Goal: Task Accomplishment & Management: Complete application form

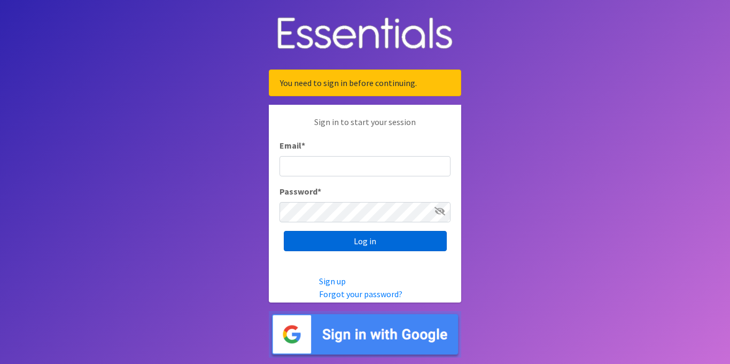
type input "[EMAIL_ADDRESS][DOMAIN_NAME]"
click at [378, 246] on input "Log in" at bounding box center [365, 241] width 163 height 20
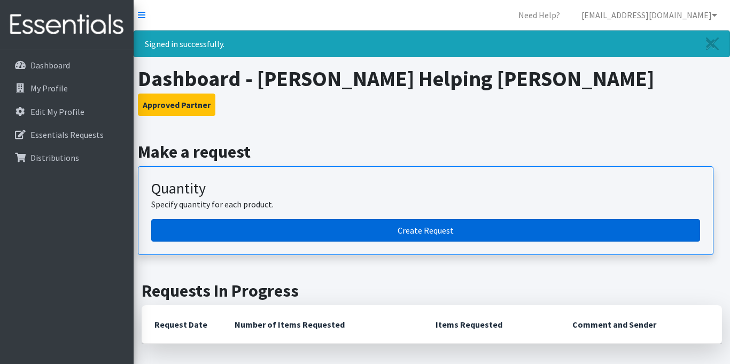
click at [422, 234] on link "Create Request" at bounding box center [425, 230] width 549 height 22
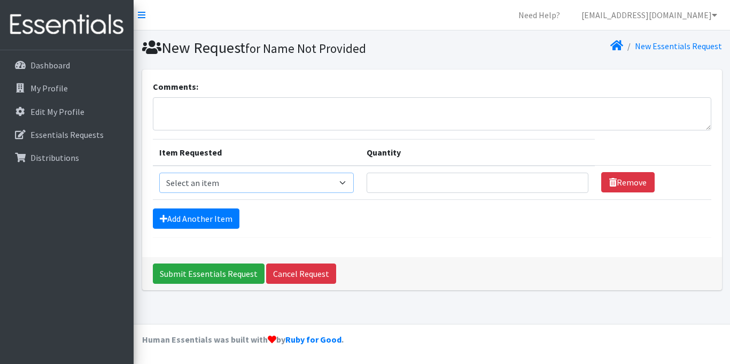
click at [236, 190] on select "Select an item Adult XXX Large Adult Large Adult XX Large Adult Medium Adult Sm…" at bounding box center [256, 183] width 195 height 20
select select "2927"
click at [159, 173] on select "Select an item Adult XXX Large Adult Large Adult XX Large Adult Medium Adult Sm…" at bounding box center [256, 183] width 195 height 20
click at [415, 180] on input "Quantity" at bounding box center [478, 183] width 222 height 20
type input "100"
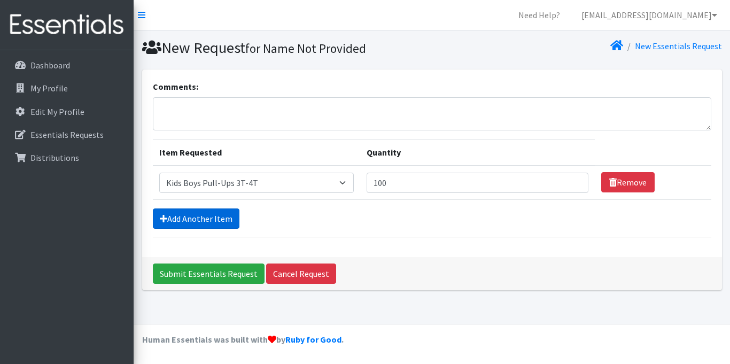
click at [212, 213] on link "Add Another Item" at bounding box center [196, 219] width 87 height 20
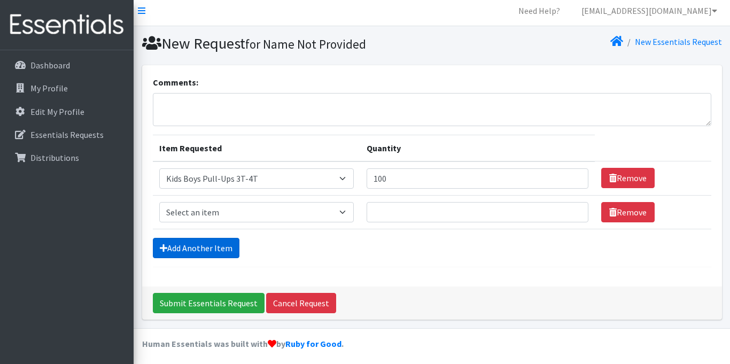
scroll to position [9, 0]
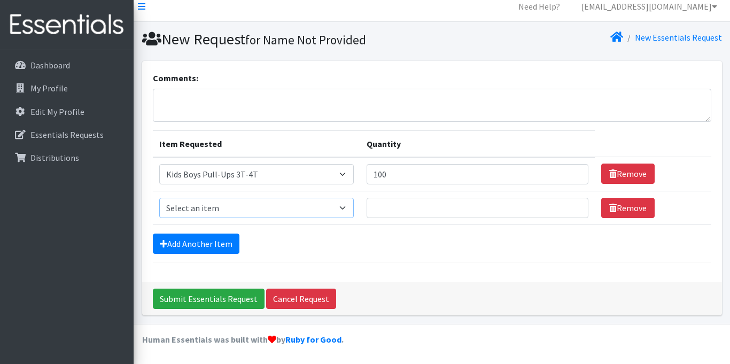
click at [229, 201] on select "Select an item Adult XXX Large Adult Large Adult XX Large Adult Medium Adult Sm…" at bounding box center [256, 208] width 195 height 20
select select "2926"
click at [159, 198] on select "Select an item Adult XXX Large Adult Large Adult XX Large Adult Medium Adult Sm…" at bounding box center [256, 208] width 195 height 20
click at [415, 210] on input "Quantity" at bounding box center [478, 208] width 222 height 20
type input "200"
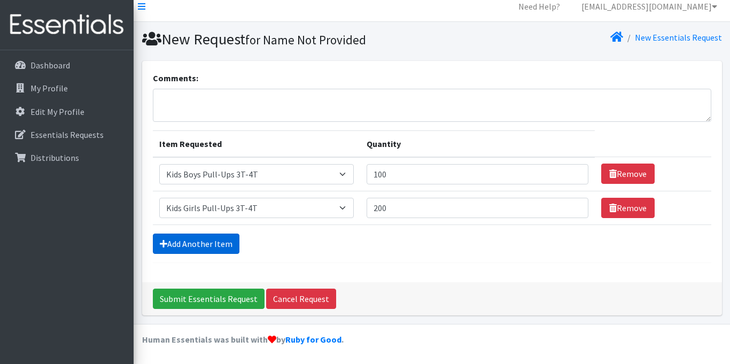
click at [212, 247] on link "Add Another Item" at bounding box center [196, 244] width 87 height 20
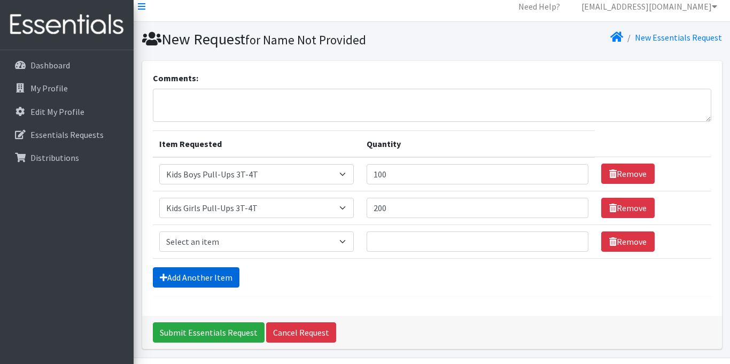
scroll to position [42, 0]
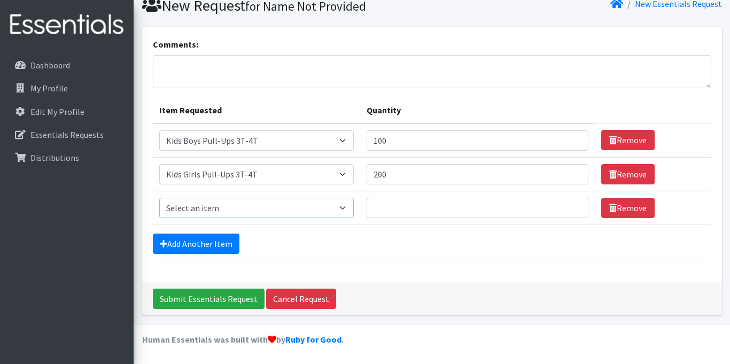
click at [225, 207] on select "Select an item Adult XXX Large Adult Large Adult XX Large Adult Medium Adult Sm…" at bounding box center [256, 208] width 195 height 20
select select "2929"
click at [159, 198] on select "Select an item Adult XXX Large Adult Large Adult XX Large Adult Medium Adult Sm…" at bounding box center [256, 208] width 195 height 20
click at [402, 207] on input "Quantity" at bounding box center [478, 208] width 222 height 20
type input "200"
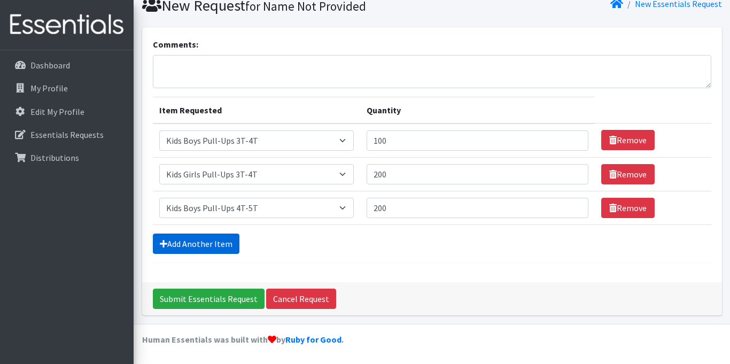
click at [207, 241] on link "Add Another Item" at bounding box center [196, 244] width 87 height 20
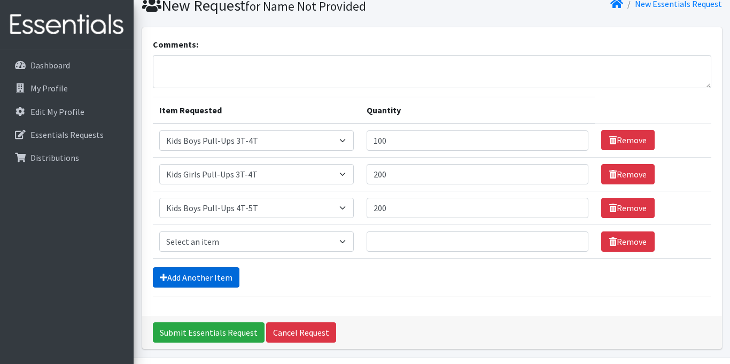
scroll to position [76, 0]
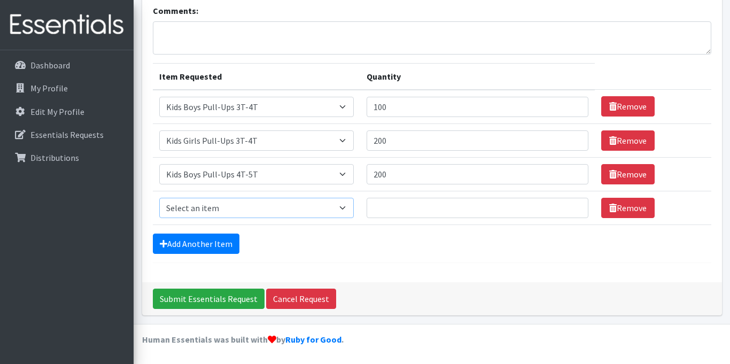
click at [223, 210] on select "Select an item Adult XXX Large Adult Large Adult XX Large Adult Medium Adult Sm…" at bounding box center [256, 208] width 195 height 20
select select "2928"
click at [159, 198] on select "Select an item Adult XXX Large Adult Large Adult XX Large Adult Medium Adult Sm…" at bounding box center [256, 208] width 195 height 20
click at [379, 211] on input "Quantity" at bounding box center [478, 208] width 222 height 20
type input "100"
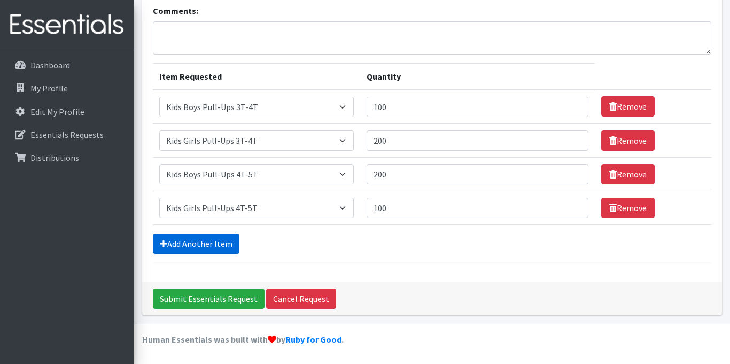
click at [224, 243] on link "Add Another Item" at bounding box center [196, 244] width 87 height 20
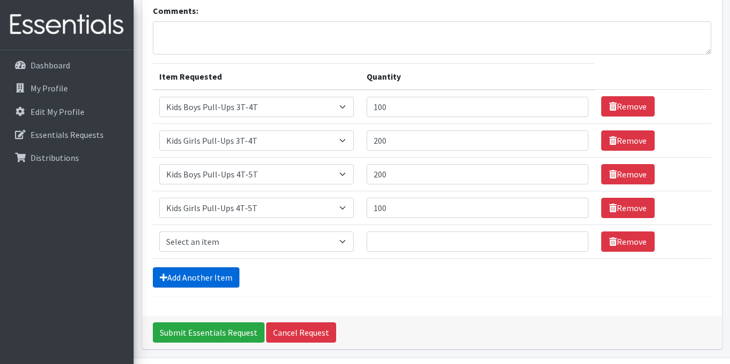
scroll to position [110, 0]
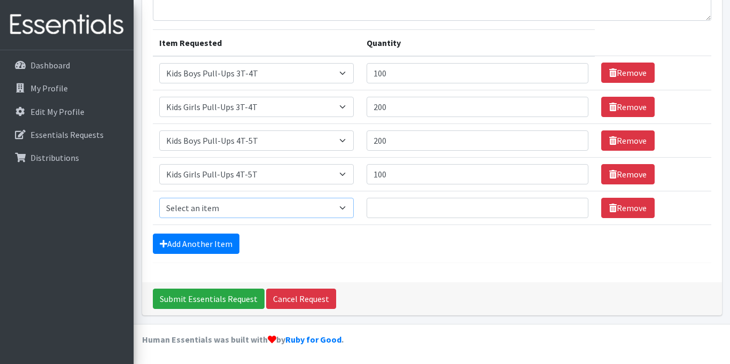
click at [232, 210] on select "Select an item Adult XXX Large Adult Large Adult XX Large Adult Medium Adult Sm…" at bounding box center [256, 208] width 195 height 20
select select "426"
click at [159, 198] on select "Select an item Adult XXX Large Adult Large Adult XX Large Adult Medium Adult Sm…" at bounding box center [256, 208] width 195 height 20
click at [383, 211] on input "Quantity" at bounding box center [478, 208] width 222 height 20
type input "100"
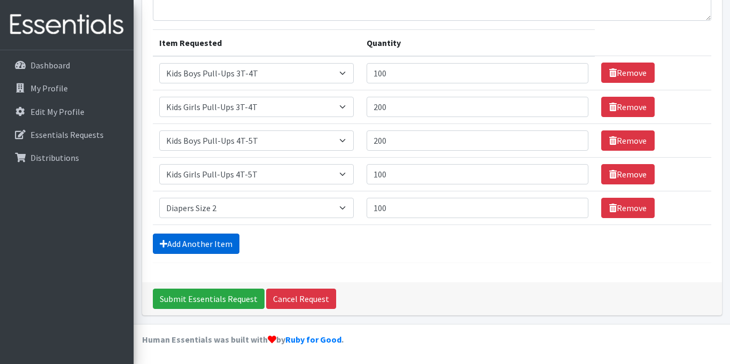
click at [231, 242] on link "Add Another Item" at bounding box center [196, 244] width 87 height 20
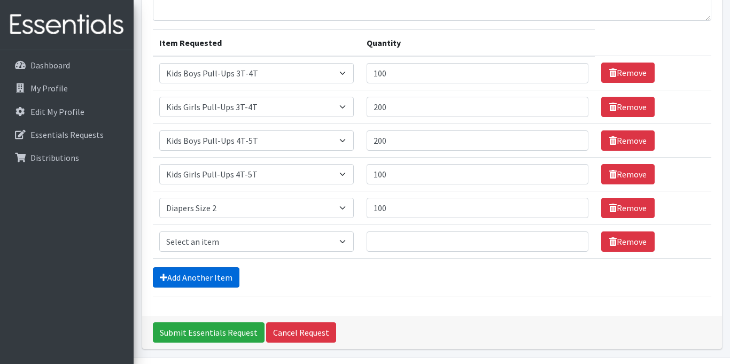
scroll to position [143, 0]
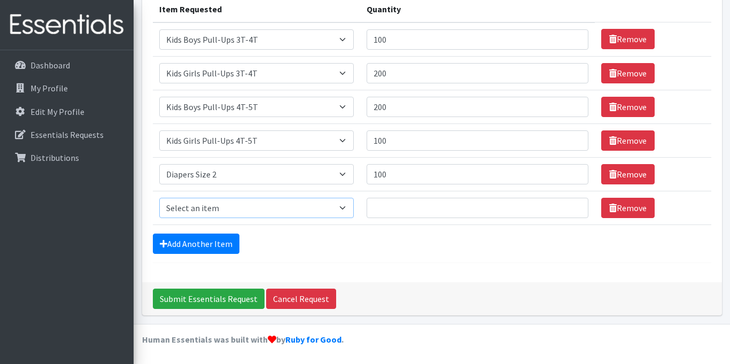
click at [232, 212] on select "Select an item Adult XXX Large Adult Large Adult XX Large Adult Medium Adult Sm…" at bounding box center [256, 208] width 195 height 20
select select "428"
click at [159, 198] on select "Select an item Adult XXX Large Adult Large Adult XX Large Adult Medium Adult Sm…" at bounding box center [256, 208] width 195 height 20
click at [409, 210] on input "Quantity" at bounding box center [478, 208] width 222 height 20
type input "250"
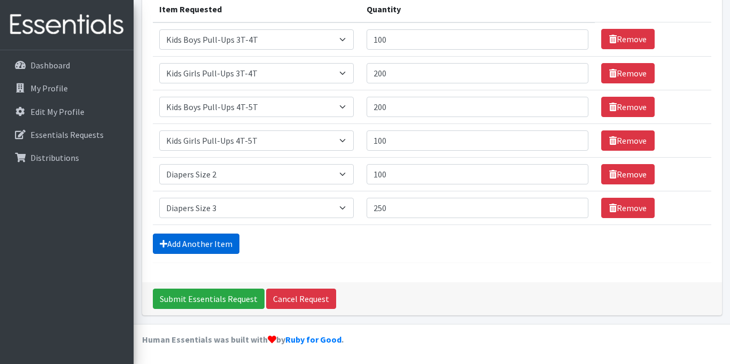
click at [218, 246] on link "Add Another Item" at bounding box center [196, 244] width 87 height 20
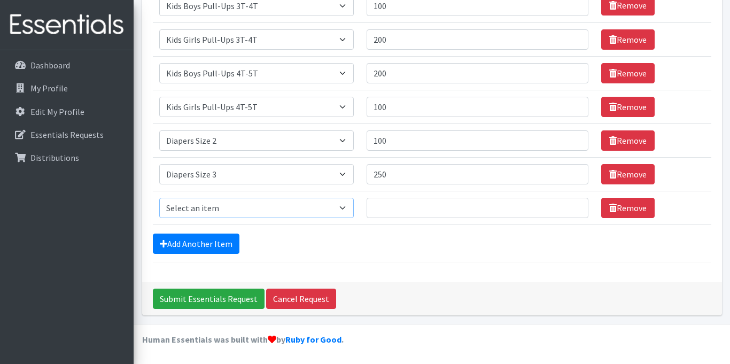
click at [226, 203] on select "Select an item Adult XXX Large Adult Large Adult XX Large Adult Medium Adult Sm…" at bounding box center [256, 208] width 195 height 20
select select "414"
click at [159, 198] on select "Select an item Adult XXX Large Adult Large Adult XX Large Adult Medium Adult Sm…" at bounding box center [256, 208] width 195 height 20
click at [393, 205] on input "Quantity" at bounding box center [478, 208] width 222 height 20
type input "250"
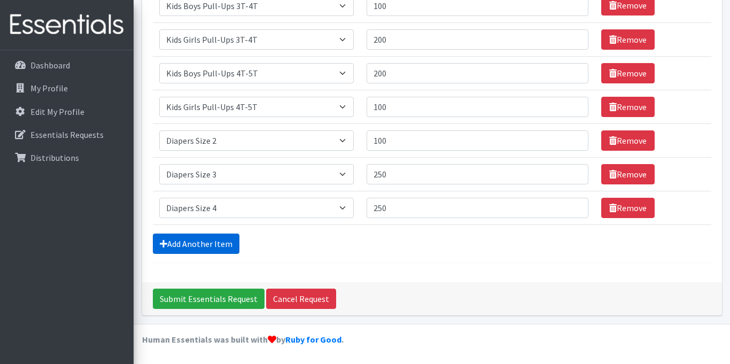
click at [212, 245] on link "Add Another Item" at bounding box center [196, 244] width 87 height 20
click at [236, 210] on select "Select an item Adult XXX Large Adult Large Adult XX Large Adult Medium Adult Sm…" at bounding box center [256, 208] width 195 height 20
select select "415"
click at [159, 198] on select "Select an item Adult XXX Large Adult Large Adult XX Large Adult Medium Adult Sm…" at bounding box center [256, 208] width 195 height 20
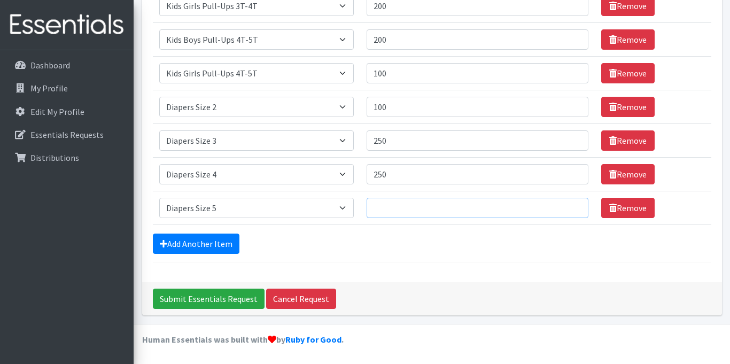
click at [380, 211] on input "Quantity" at bounding box center [478, 208] width 222 height 20
type input "250"
click at [207, 242] on link "Add Another Item" at bounding box center [196, 244] width 87 height 20
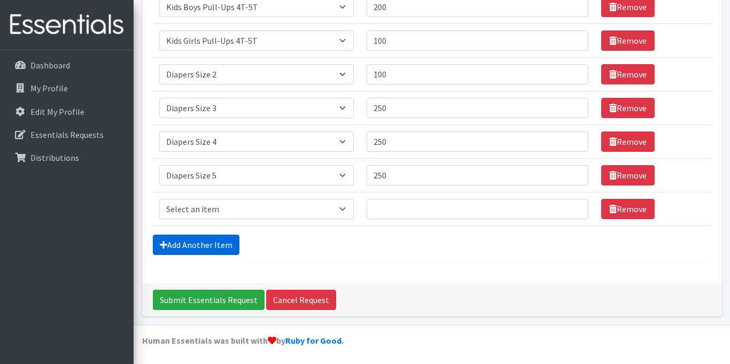
scroll to position [244, 0]
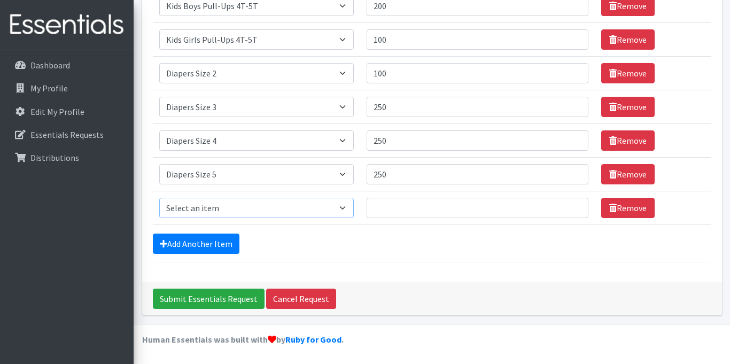
click at [219, 210] on select "Select an item Adult XXX Large Adult Large Adult XX Large Adult Medium Adult Sm…" at bounding box center [256, 208] width 195 height 20
click at [159, 198] on select "Select an item Adult XXX Large Adult Large Adult XX Large Adult Medium Adult Sm…" at bounding box center [256, 208] width 195 height 20
click at [225, 206] on select "Select an item Adult XXX Large Adult Large Adult XX Large Adult Medium Adult Sm…" at bounding box center [256, 208] width 195 height 20
select select "417"
click at [159, 198] on select "Select an item Adult XXX Large Adult Large Adult XX Large Adult Medium Adult Sm…" at bounding box center [256, 208] width 195 height 20
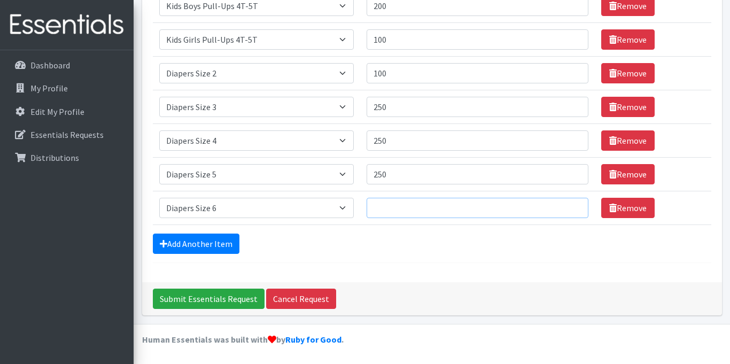
click at [383, 209] on input "Quantity" at bounding box center [478, 208] width 222 height 20
type input "250"
click at [207, 245] on link "Add Another Item" at bounding box center [196, 244] width 87 height 20
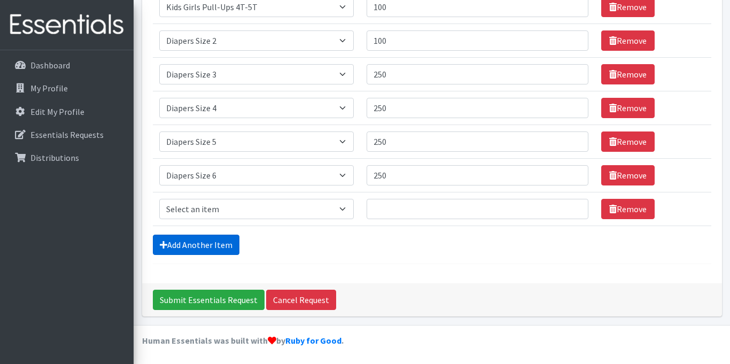
scroll to position [278, 0]
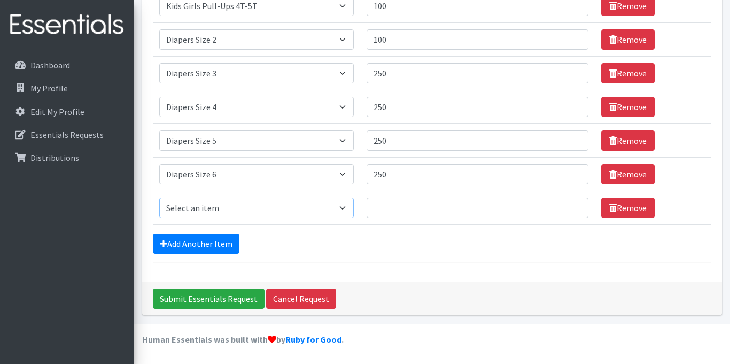
click at [211, 207] on select "Select an item Adult XXX Large Adult Large Adult XX Large Adult Medium Adult Sm…" at bounding box center [256, 208] width 195 height 20
select select "4739"
click at [159, 198] on select "Select an item Adult XXX Large Adult Large Adult XX Large Adult Medium Adult Sm…" at bounding box center [256, 208] width 195 height 20
click at [375, 214] on input "Quantity" at bounding box center [478, 208] width 222 height 20
type input "100"
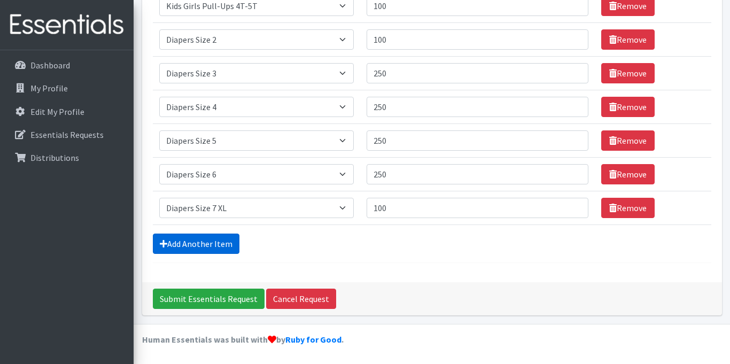
click at [220, 241] on link "Add Another Item" at bounding box center [196, 244] width 87 height 20
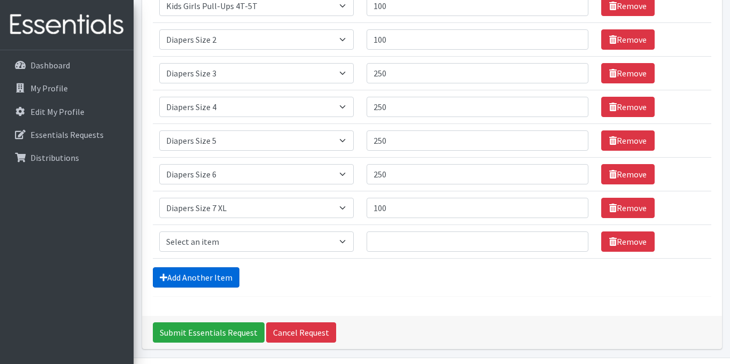
scroll to position [312, 0]
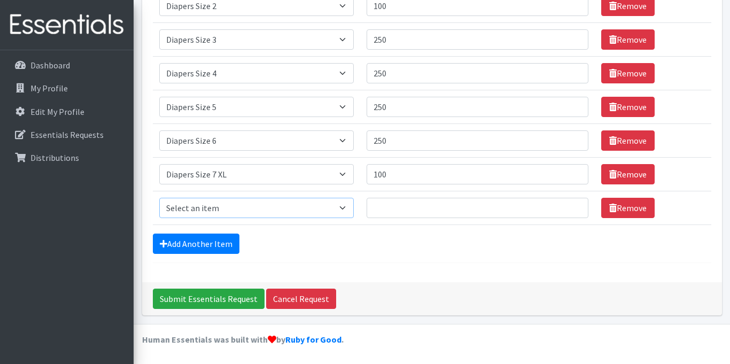
click at [221, 209] on select "Select an item Adult XXX Large Adult Large Adult XX Large Adult Medium Adult Sm…" at bounding box center [256, 208] width 195 height 20
select select "11444"
click at [159, 198] on select "Select an item Adult XXX Large Adult Large Adult XX Large Adult Medium Adult Sm…" at bounding box center [256, 208] width 195 height 20
click at [402, 204] on input "Quantity" at bounding box center [478, 208] width 222 height 20
type input "10"
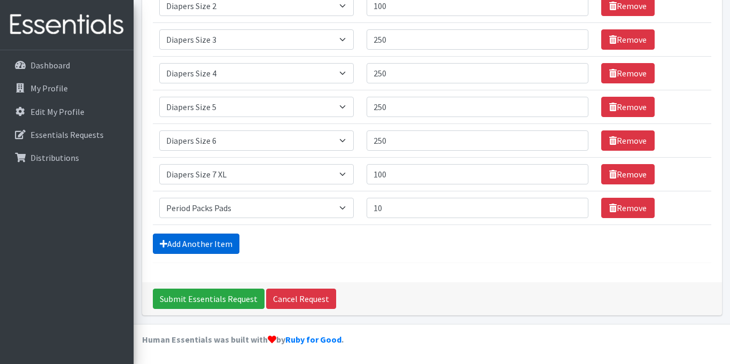
click at [210, 243] on link "Add Another Item" at bounding box center [196, 244] width 87 height 20
click at [214, 212] on select "Select an item Adult XXX Large Adult Large Adult XX Large Adult Medium Adult Sm…" at bounding box center [256, 208] width 195 height 20
click at [219, 211] on select "Select an item Adult XXX Large Adult Large Adult XX Large Adult Medium Adult Sm…" at bounding box center [256, 208] width 195 height 20
select select "11445"
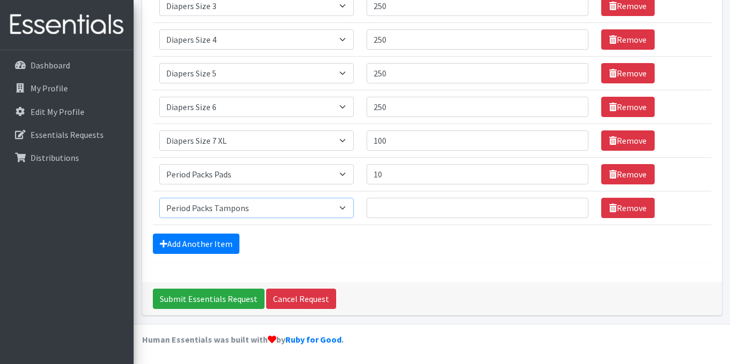
click at [159, 198] on select "Select an item Adult XXX Large Adult Large Adult XX Large Adult Medium Adult Sm…" at bounding box center [256, 208] width 195 height 20
click at [373, 207] on input "Quantity" at bounding box center [478, 208] width 222 height 20
type input "10"
click at [210, 244] on link "Add Another Item" at bounding box center [196, 244] width 87 height 20
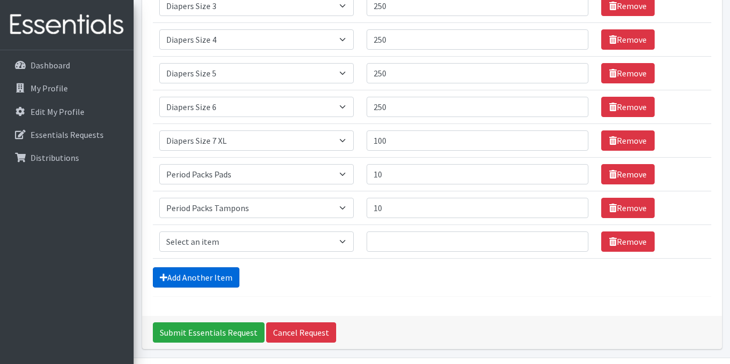
scroll to position [379, 0]
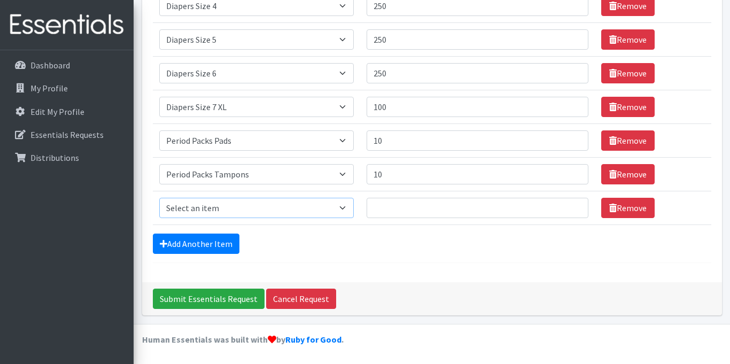
click at [217, 207] on select "Select an item Adult XXX Large Adult Large Adult XX Large Adult Medium Adult Sm…" at bounding box center [256, 208] width 195 height 20
select select "4828"
click at [159, 198] on select "Select an item Adult XXX Large Adult Large Adult XX Large Adult Medium Adult Sm…" at bounding box center [256, 208] width 195 height 20
click at [381, 211] on input "Quantity" at bounding box center [478, 208] width 222 height 20
type input "36"
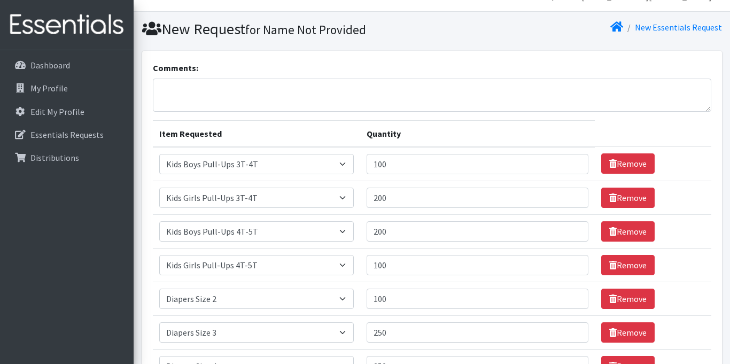
scroll to position [6, 0]
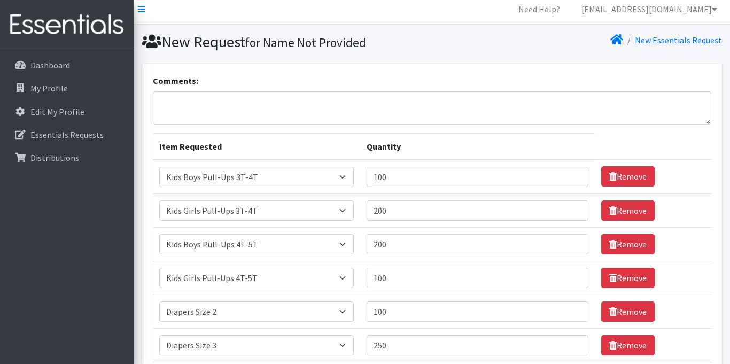
click at [329, 38] on small "for Name Not Provided" at bounding box center [305, 43] width 121 height 16
click at [59, 83] on p "My Profile" at bounding box center [48, 88] width 37 height 11
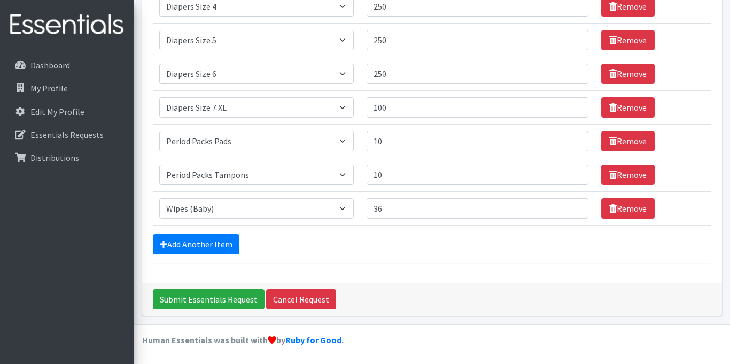
scroll to position [379, 0]
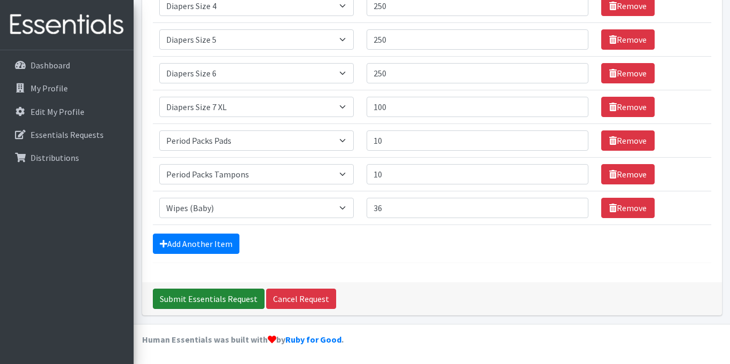
click at [214, 303] on input "Submit Essentials Request" at bounding box center [209, 299] width 112 height 20
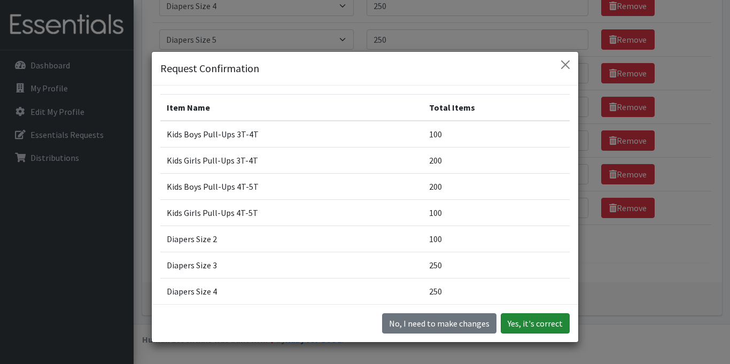
click at [544, 327] on button "Yes, it's correct" at bounding box center [535, 323] width 69 height 20
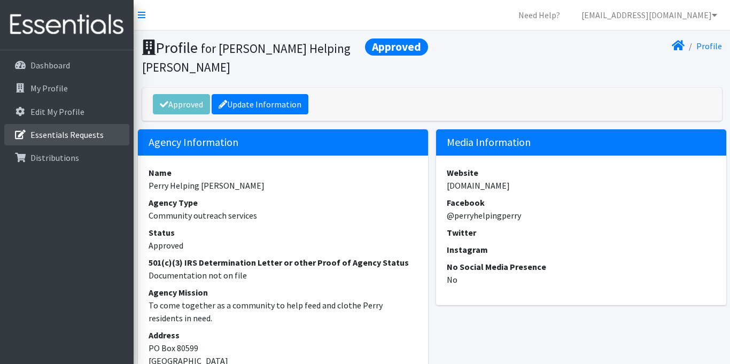
click at [79, 132] on p "Essentials Requests" at bounding box center [66, 134] width 73 height 11
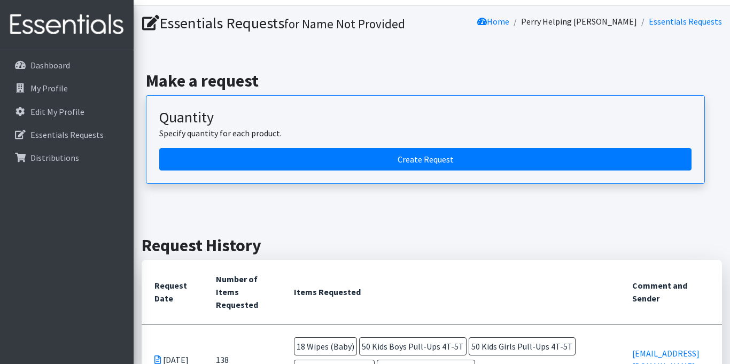
scroll to position [17, 0]
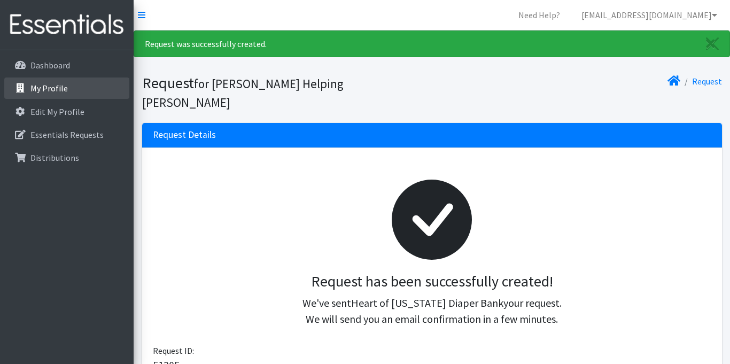
click at [53, 88] on p "My Profile" at bounding box center [48, 88] width 37 height 11
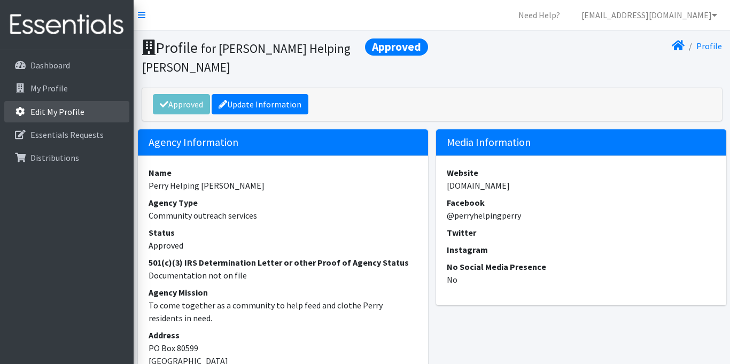
click at [50, 110] on p "Edit My Profile" at bounding box center [57, 111] width 54 height 11
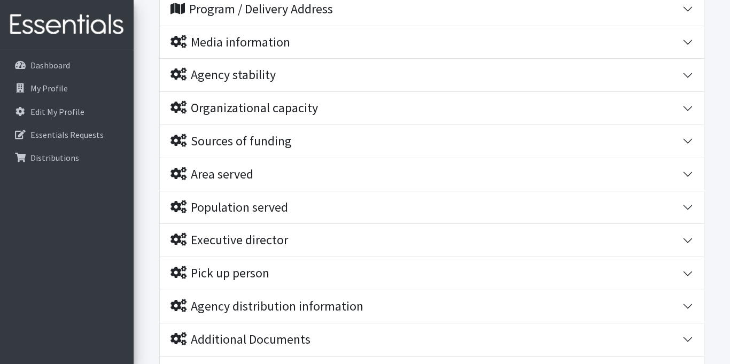
scroll to position [688, 0]
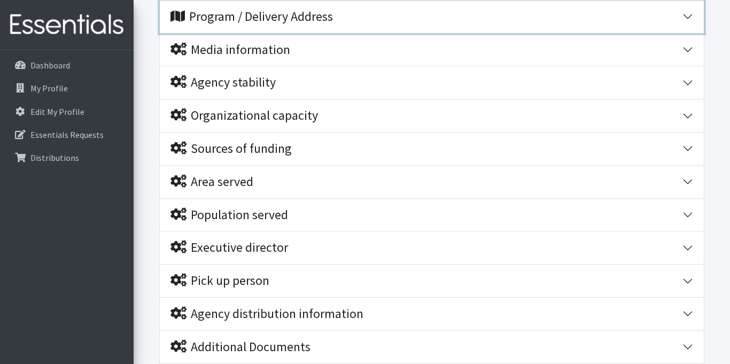
click at [691, 17] on button "Program / Delivery Address" at bounding box center [432, 17] width 544 height 33
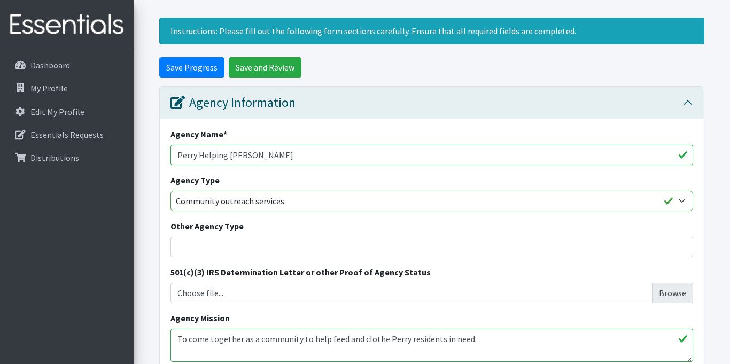
scroll to position [0, 0]
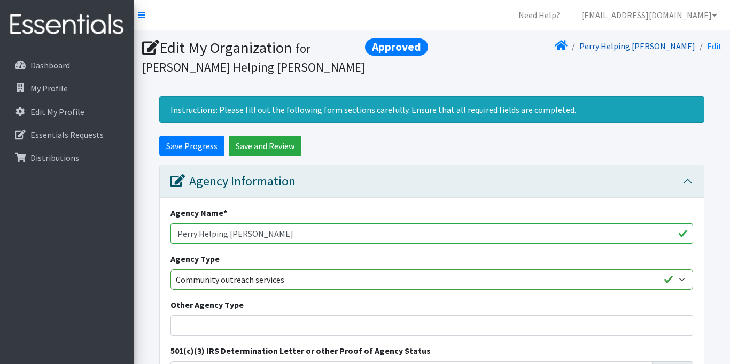
click at [661, 48] on link "Perry Helping [PERSON_NAME]" at bounding box center [638, 46] width 116 height 11
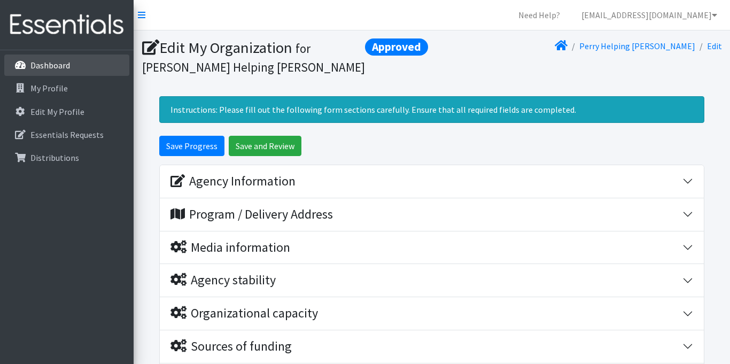
click at [68, 70] on p "Dashboard" at bounding box center [50, 65] width 40 height 11
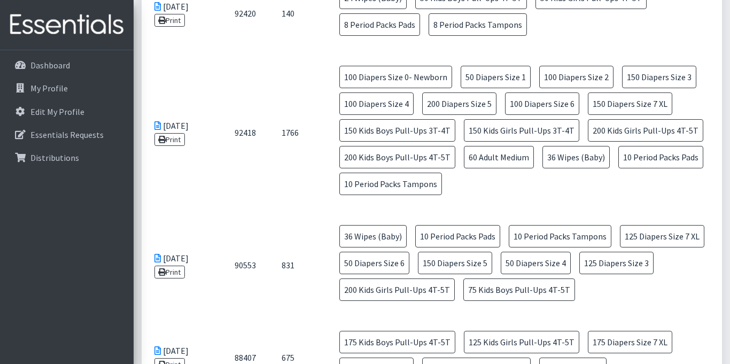
scroll to position [506, 0]
